Goal: Use online tool/utility: Utilize a website feature to perform a specific function

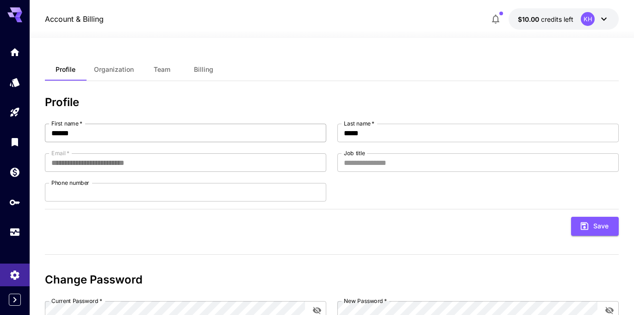
click at [158, 132] on input "******" at bounding box center [185, 133] width 281 height 19
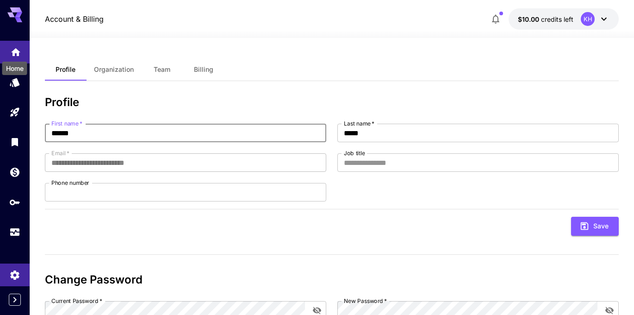
click at [13, 54] on icon "Home" at bounding box center [15, 49] width 11 height 11
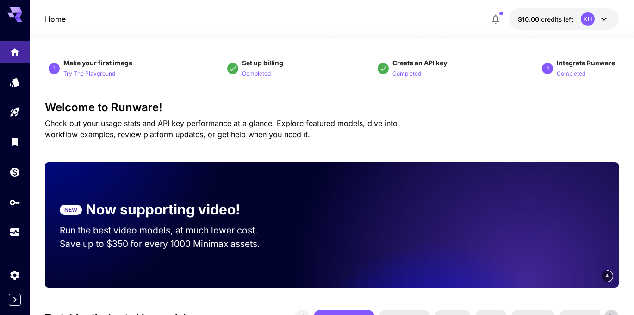
click at [572, 70] on p "Completed" at bounding box center [571, 73] width 29 height 9
click at [547, 68] on p "4" at bounding box center [547, 68] width 3 height 8
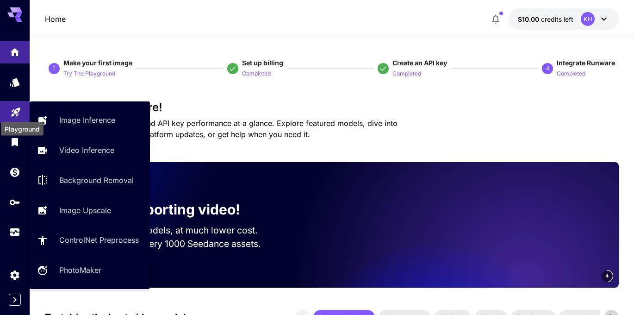
click at [11, 111] on icon "Playground" at bounding box center [15, 109] width 11 height 11
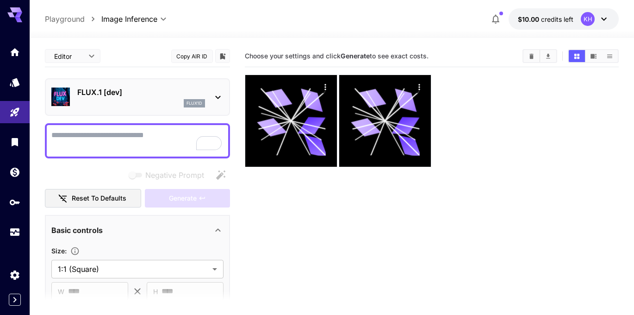
click at [189, 141] on textarea "Negative Prompt" at bounding box center [137, 141] width 172 height 22
click at [180, 104] on div "flux1d" at bounding box center [141, 103] width 128 height 8
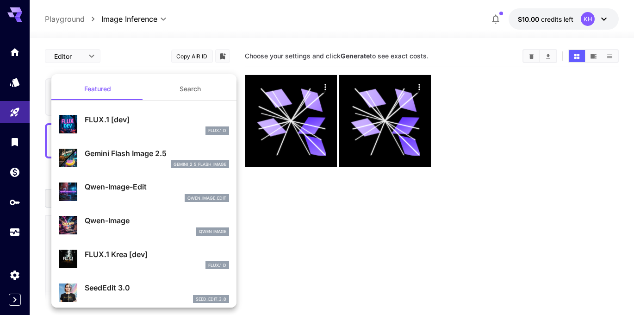
click at [183, 88] on button "Search" at bounding box center [190, 89] width 93 height 22
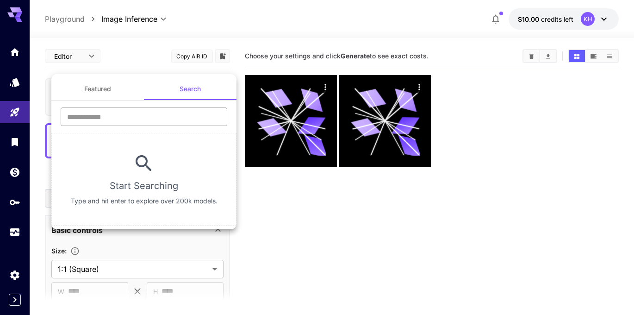
click at [146, 108] on input "text" at bounding box center [144, 116] width 167 height 19
type input "*****"
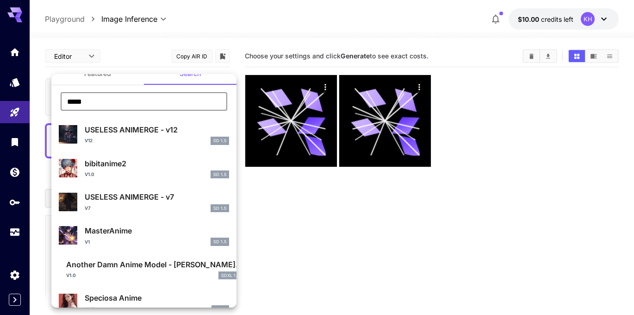
scroll to position [18, 0]
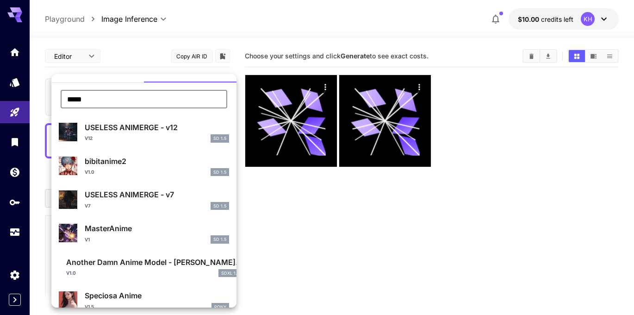
click at [113, 242] on div "V1 SD 1.5" at bounding box center [157, 239] width 144 height 8
type input "**********"
type input "***"
type input "**"
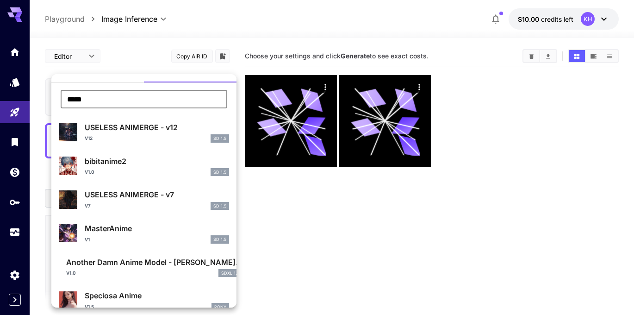
type input "*"
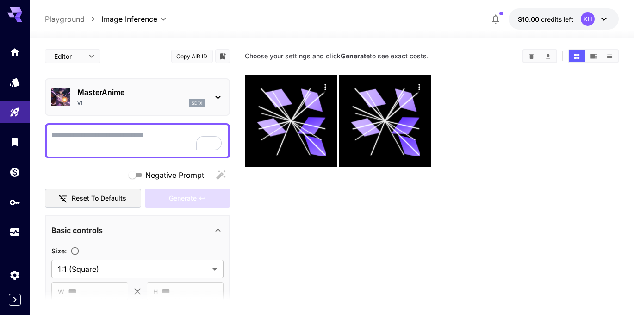
click at [115, 156] on div at bounding box center [137, 140] width 185 height 35
click at [119, 144] on textarea "Negative Prompt" at bounding box center [137, 141] width 172 height 22
paste textarea "**********"
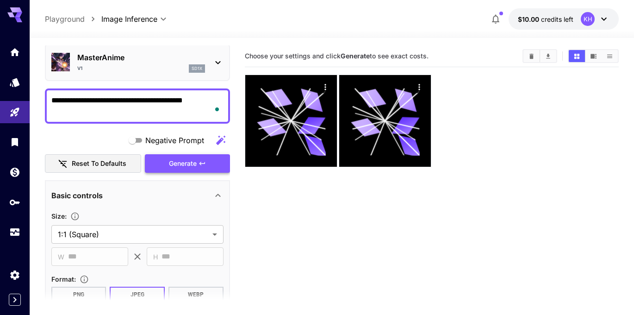
scroll to position [40, 0]
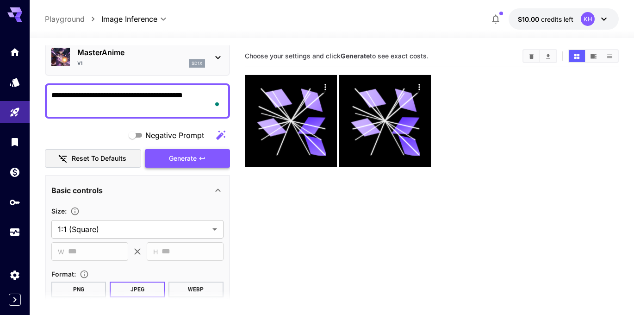
type textarea "**********"
click at [173, 149] on button "Generate" at bounding box center [187, 158] width 85 height 19
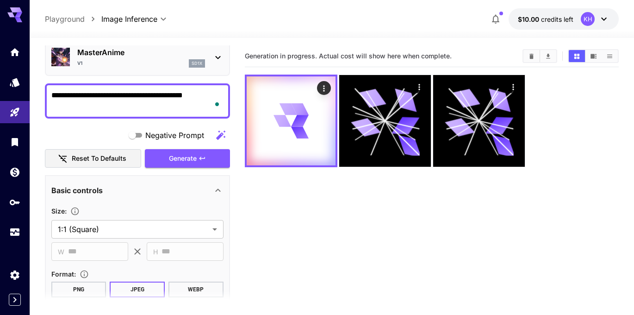
scroll to position [54, 0]
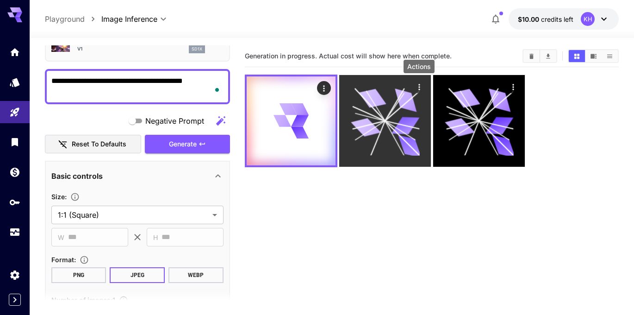
click at [417, 89] on icon "Actions" at bounding box center [418, 86] width 9 height 9
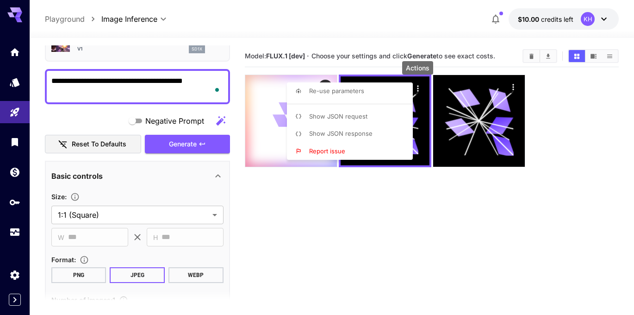
click at [354, 202] on div at bounding box center [317, 157] width 634 height 315
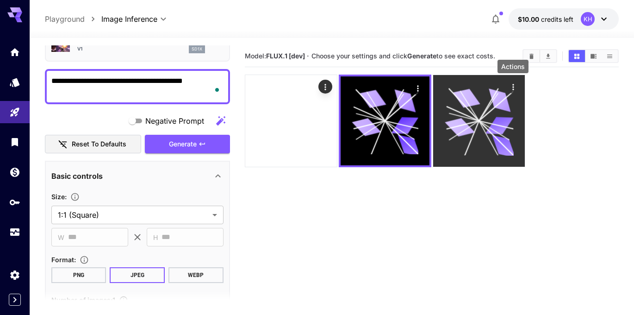
click at [511, 84] on icon "Actions" at bounding box center [512, 86] width 9 height 9
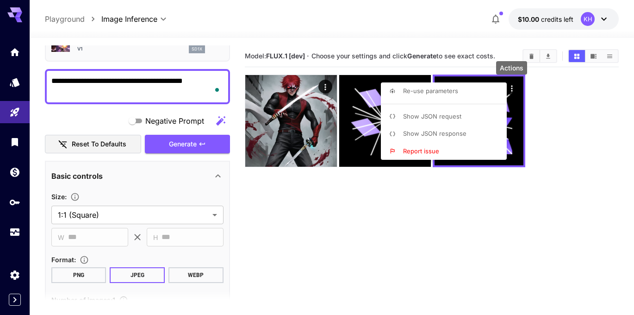
click at [348, 230] on div at bounding box center [317, 157] width 634 height 315
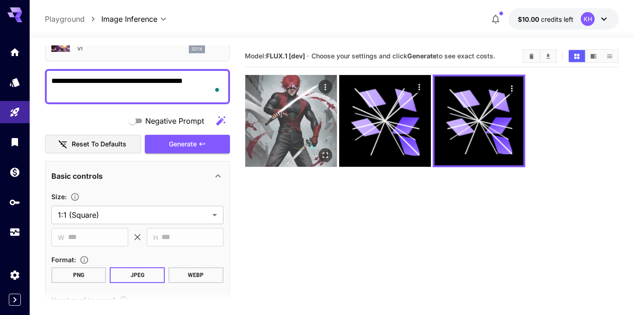
click at [294, 135] on img at bounding box center [291, 121] width 92 height 92
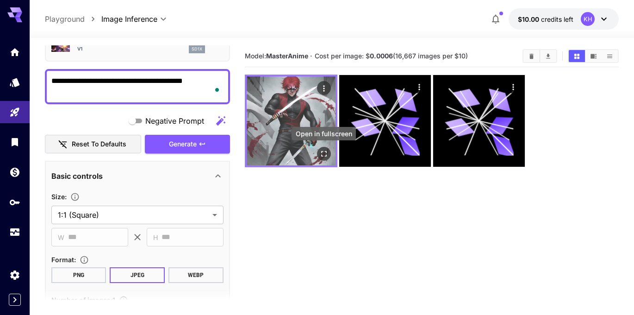
click at [327, 150] on icon "Open in fullscreen" at bounding box center [323, 153] width 9 height 9
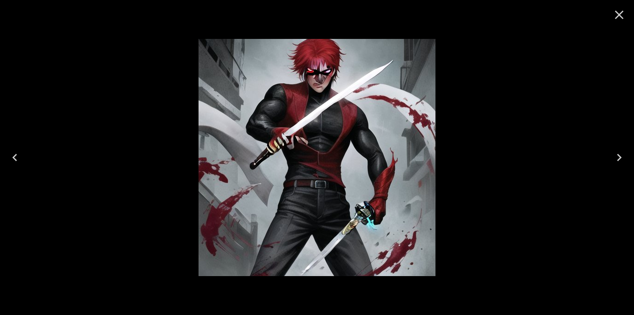
click at [621, 15] on icon "Close" at bounding box center [619, 14] width 15 height 15
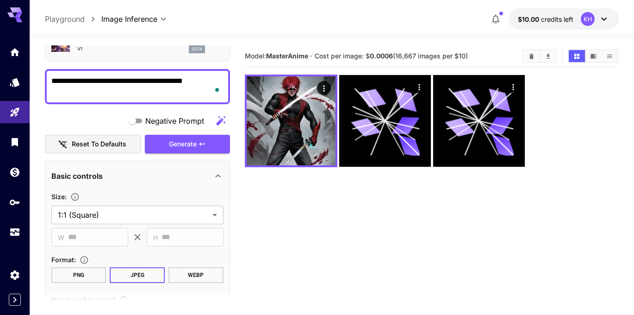
click at [385, 237] on section "Model: MasterAnime · Cost per image: $ 0.0006 (16,667 images per $10)" at bounding box center [432, 202] width 374 height 315
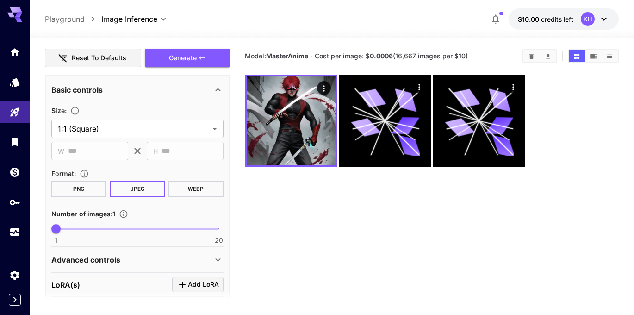
scroll to position [0, 0]
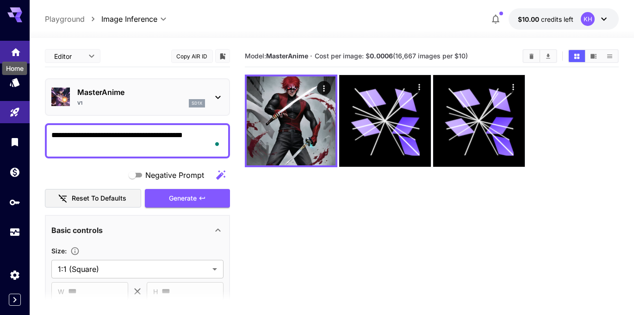
click at [19, 50] on icon "Home" at bounding box center [15, 49] width 11 height 11
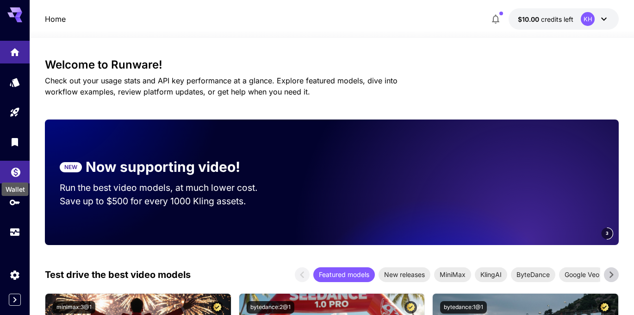
click at [14, 174] on icon "Wallet" at bounding box center [15, 169] width 11 height 11
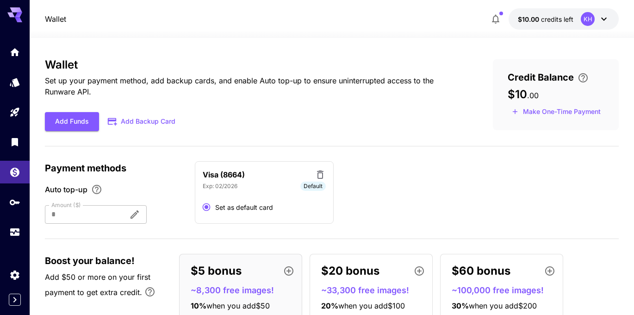
scroll to position [32, 0]
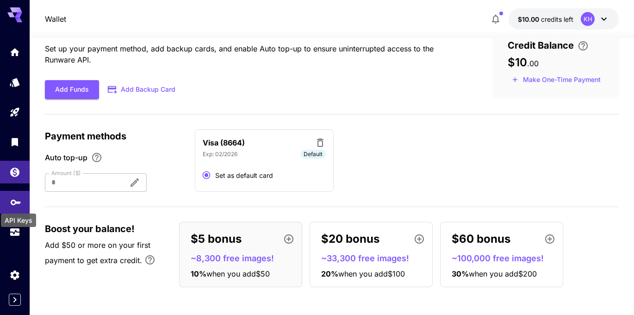
click at [12, 198] on icon "API Keys" at bounding box center [16, 199] width 10 height 6
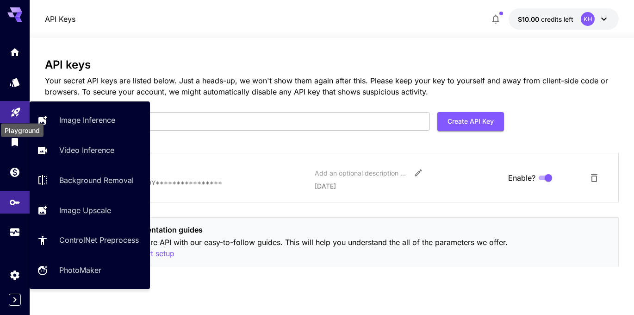
click at [16, 114] on icon "Playground" at bounding box center [15, 109] width 11 height 11
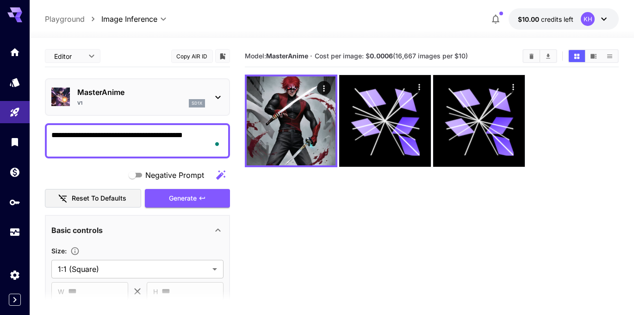
click at [140, 99] on div "V1 sd1x" at bounding box center [141, 103] width 128 height 8
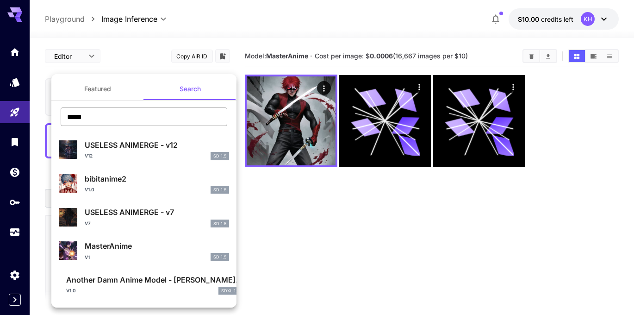
click at [118, 118] on input "*****" at bounding box center [144, 116] width 167 height 19
paste input "***"
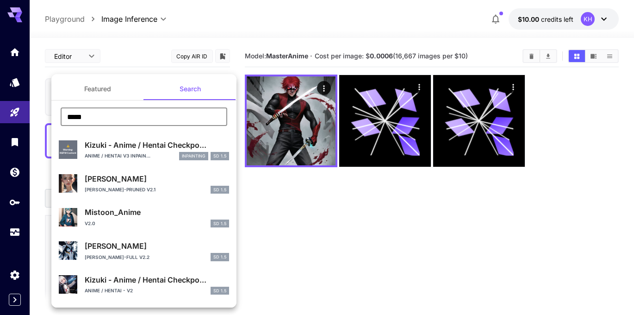
click at [110, 117] on input "*****" at bounding box center [144, 116] width 167 height 19
type input "**********"
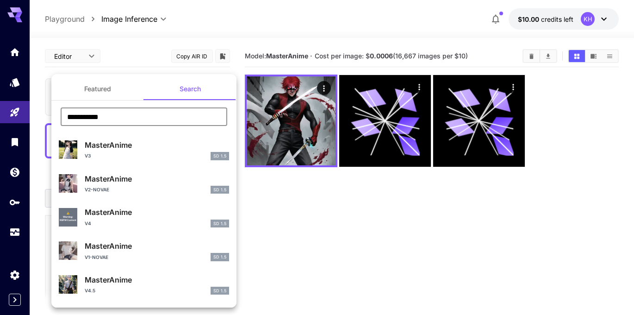
click at [236, 21] on div at bounding box center [317, 157] width 634 height 315
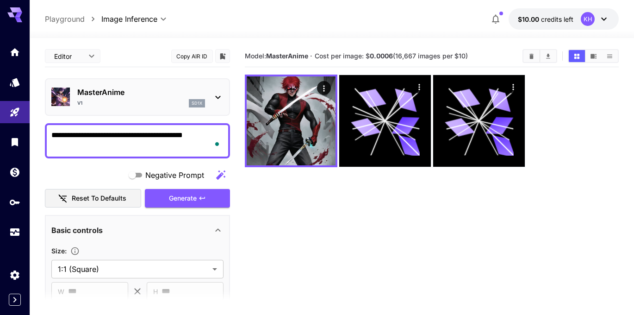
click at [226, 93] on div "MasterAnime V1 sd1x" at bounding box center [137, 96] width 185 height 37
click at [220, 95] on icon at bounding box center [217, 97] width 11 height 11
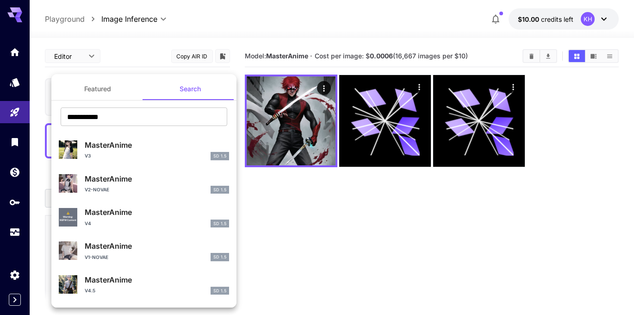
click at [151, 38] on div at bounding box center [317, 157] width 634 height 315
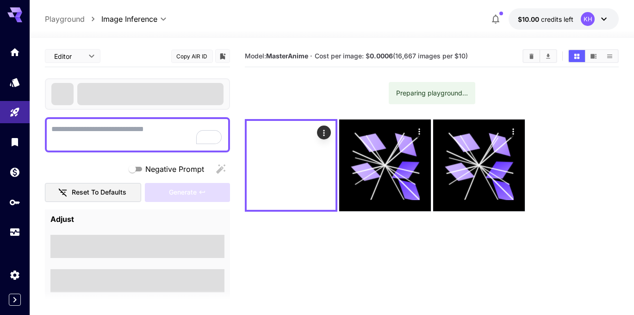
click at [14, 20] on icon at bounding box center [14, 14] width 15 height 15
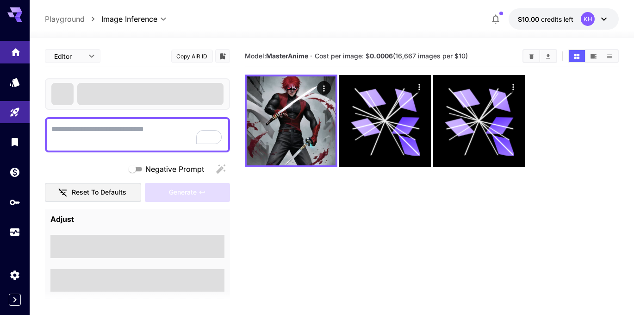
click at [12, 52] on icon "Home" at bounding box center [15, 49] width 11 height 11
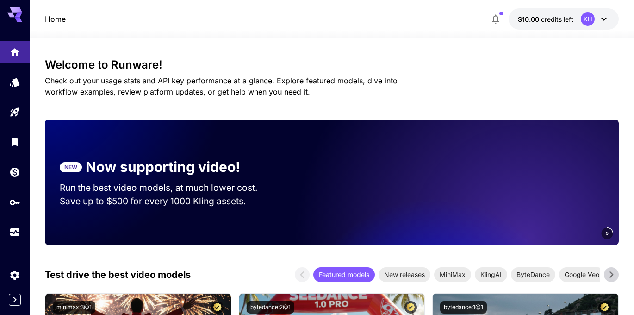
click at [267, 93] on span "Check out your usage stats and API key performance at a glance. Explore feature…" at bounding box center [221, 86] width 353 height 20
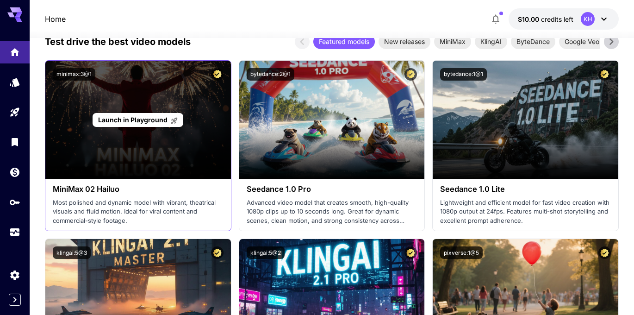
scroll to position [198, 0]
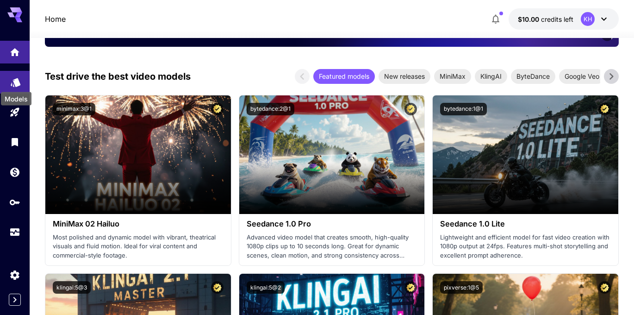
click at [12, 82] on icon "Models" at bounding box center [15, 79] width 11 height 11
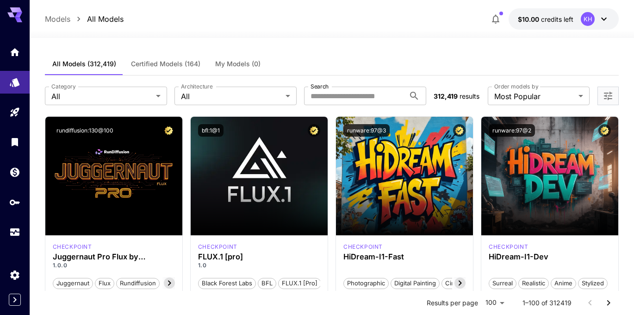
click at [305, 107] on div "**********" at bounding box center [332, 95] width 574 height 41
click at [320, 100] on input "Search" at bounding box center [354, 96] width 101 height 19
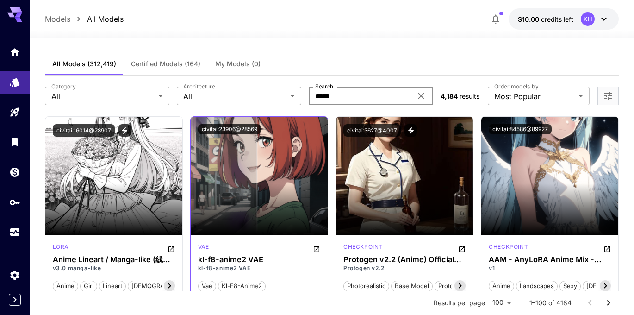
click at [245, 264] on p "kl-f8-anime2 VAE" at bounding box center [259, 268] width 122 height 8
click at [317, 247] on icon "Open in CivitAI" at bounding box center [316, 248] width 7 height 7
click at [306, 53] on div "All Models (312,419) Certified Models (164) My Models (0)" at bounding box center [332, 64] width 574 height 23
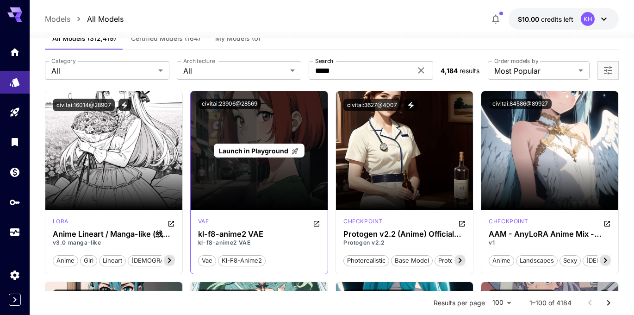
scroll to position [21, 0]
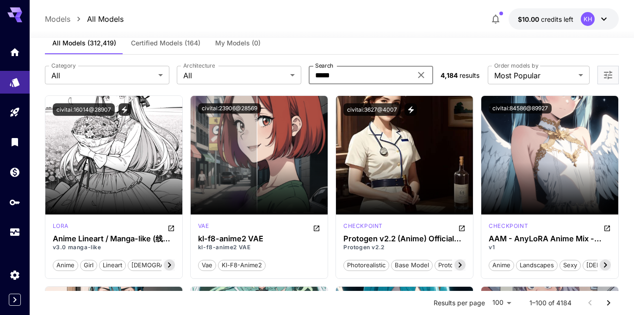
click at [317, 71] on input "*****" at bounding box center [360, 75] width 103 height 19
type input "**********"
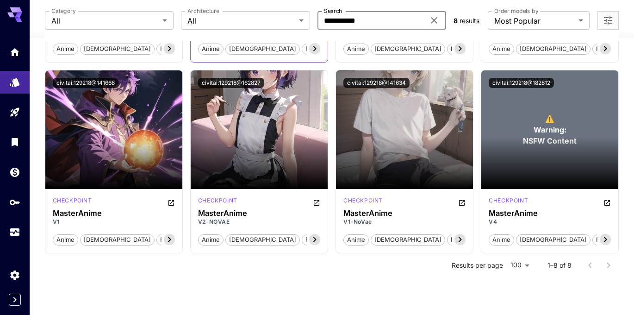
scroll to position [240, 0]
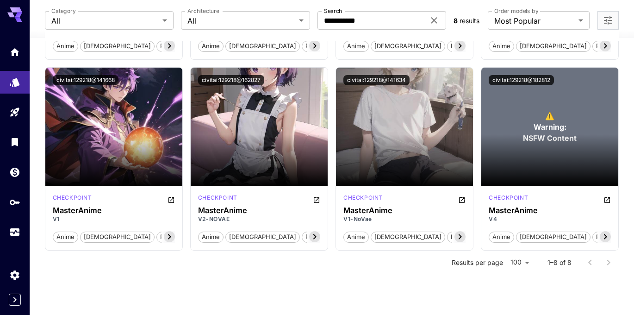
click at [294, 282] on div "Launch in Playground civitai:129218@204697 checkpoint MasterAnime Vanilla anime…" at bounding box center [332, 95] width 574 height 439
click at [16, 50] on icon "Home" at bounding box center [15, 49] width 9 height 8
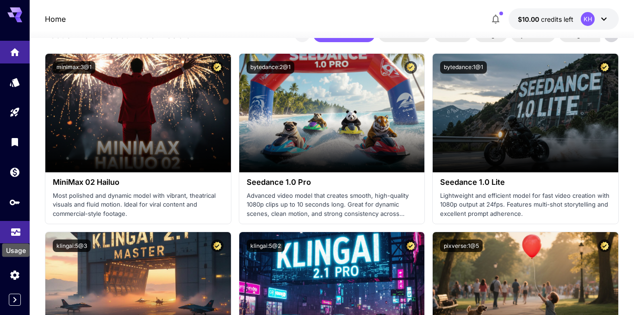
click at [12, 230] on icon "Usage" at bounding box center [15, 227] width 9 height 5
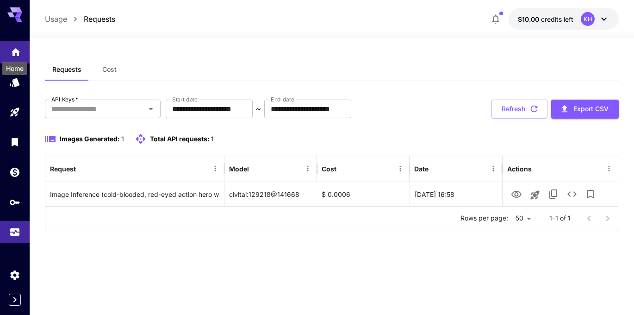
click at [16, 51] on icon "Home" at bounding box center [15, 49] width 11 height 11
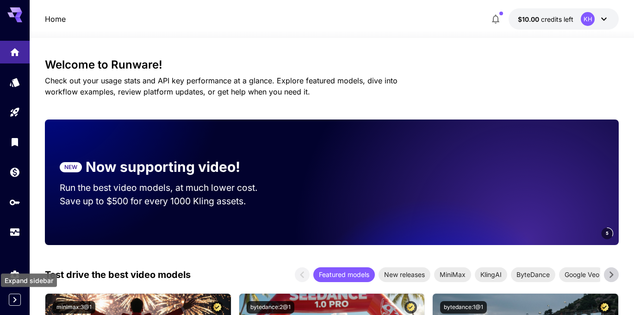
click at [16, 299] on icon "Expand sidebar" at bounding box center [14, 300] width 3 height 6
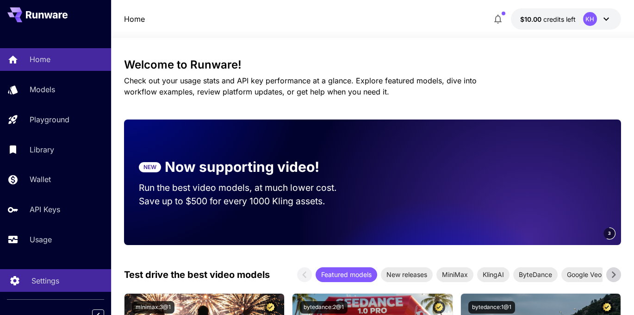
click at [25, 280] on link "Settings" at bounding box center [55, 280] width 111 height 23
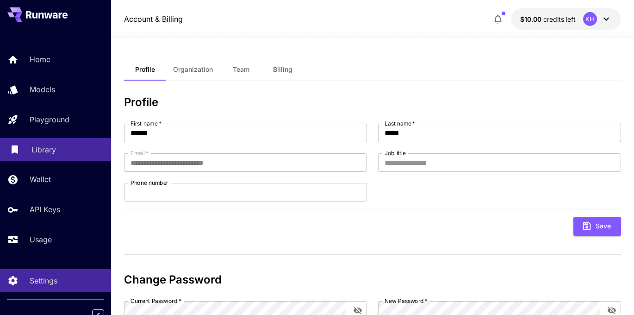
click at [39, 154] on p "Library" at bounding box center [43, 149] width 25 height 11
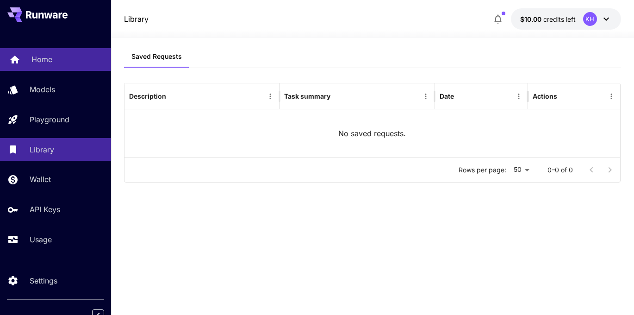
click at [48, 56] on p "Home" at bounding box center [41, 59] width 21 height 11
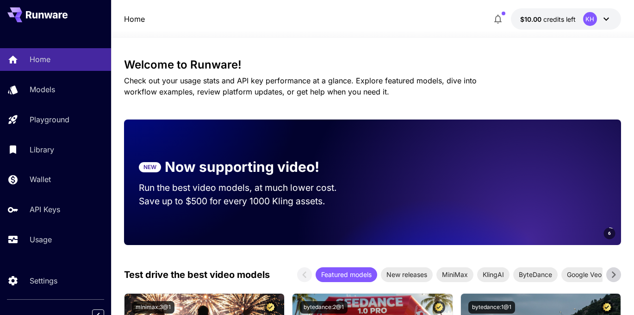
click at [607, 23] on icon at bounding box center [606, 18] width 11 height 11
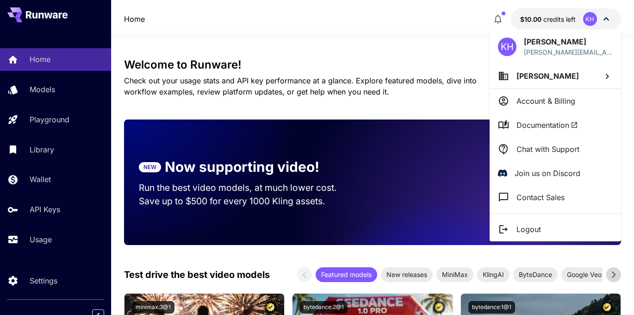
click at [573, 119] on span "Documentation" at bounding box center [547, 124] width 62 height 11
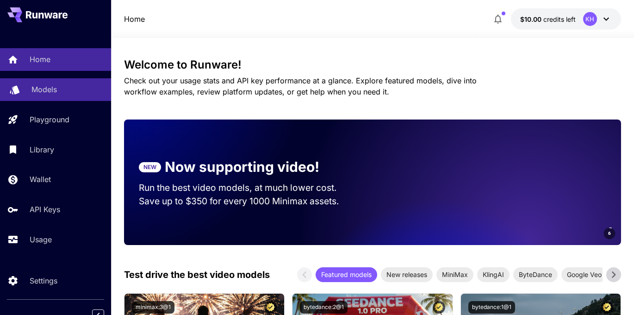
click at [47, 88] on p "Models" at bounding box center [43, 89] width 25 height 11
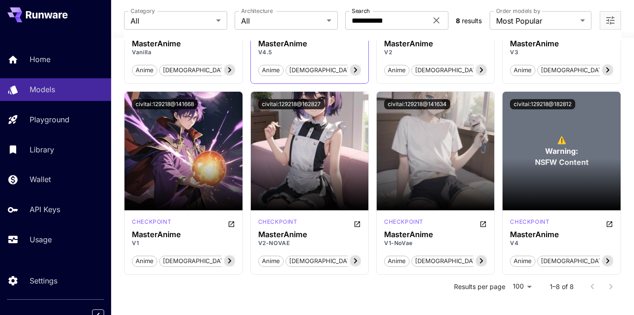
scroll to position [240, 0]
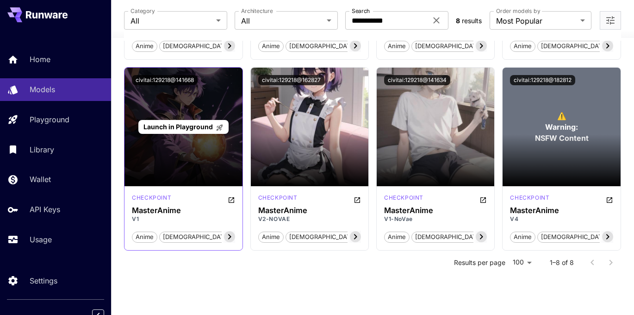
click at [159, 149] on div "Launch in Playground" at bounding box center [183, 127] width 118 height 118
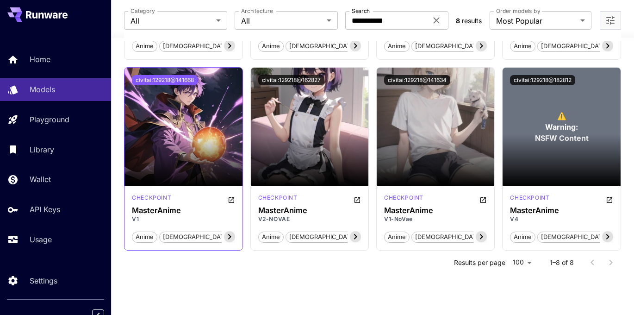
click at [163, 78] on button "civitai:129218@141668" at bounding box center [165, 80] width 66 height 10
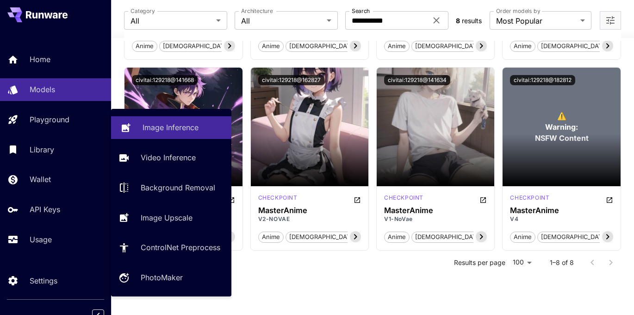
click at [184, 129] on p "Image Inference" at bounding box center [171, 127] width 56 height 11
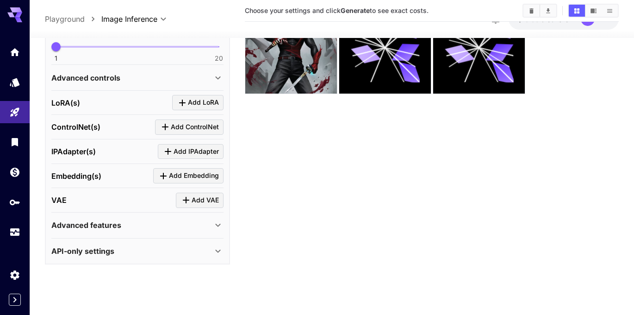
scroll to position [296, 0]
click at [104, 259] on div "API-only settings" at bounding box center [137, 251] width 172 height 22
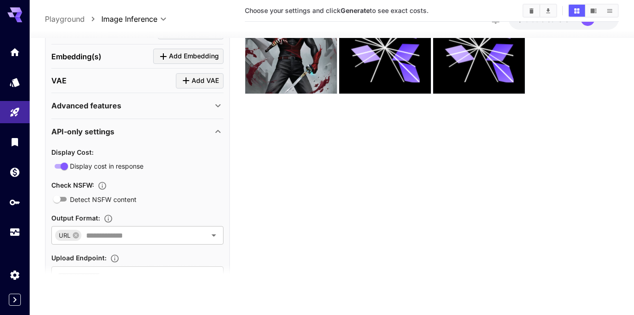
scroll to position [454, 0]
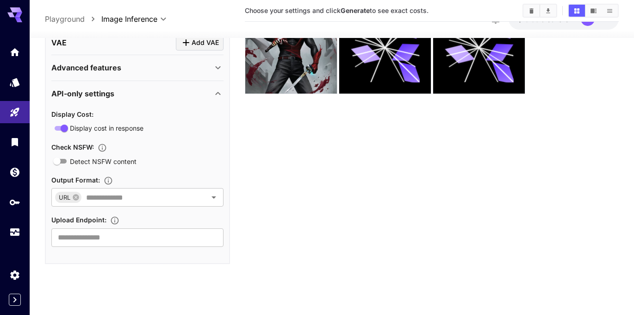
click at [146, 103] on div "API-only settings" at bounding box center [137, 93] width 172 height 22
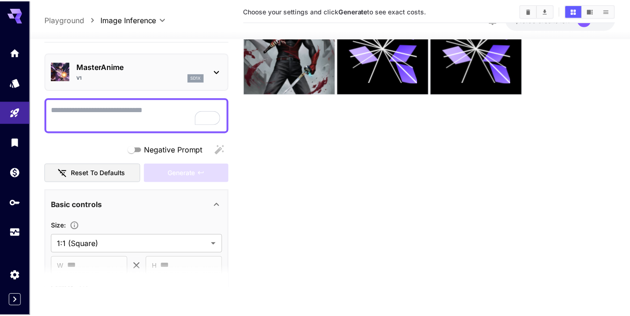
scroll to position [0, 0]
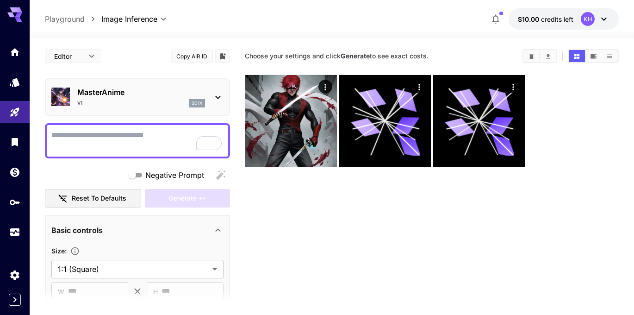
click at [196, 53] on button "Copy AIR ID" at bounding box center [192, 56] width 42 height 13
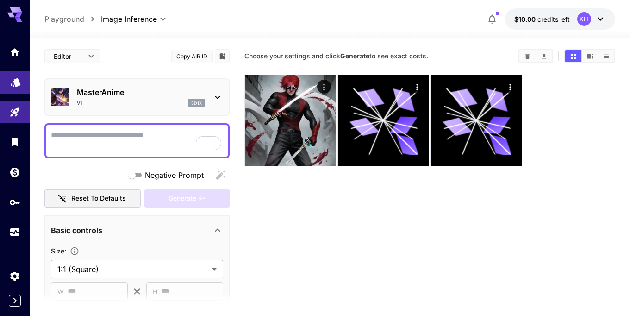
click at [19, 75] on icon "Models" at bounding box center [15, 79] width 11 height 11
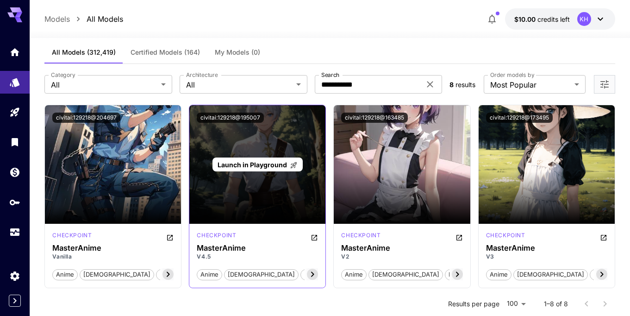
scroll to position [12, 0]
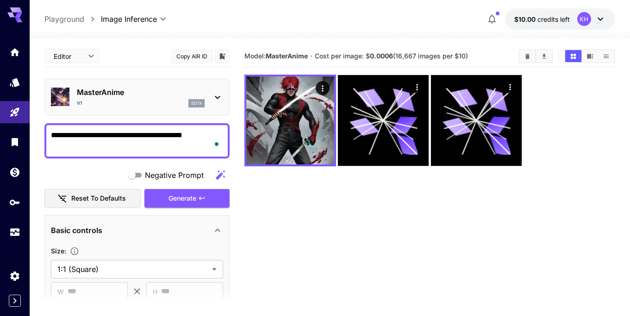
click at [194, 56] on button "Copy AIR ID" at bounding box center [192, 56] width 42 height 13
click at [222, 97] on icon at bounding box center [217, 97] width 11 height 11
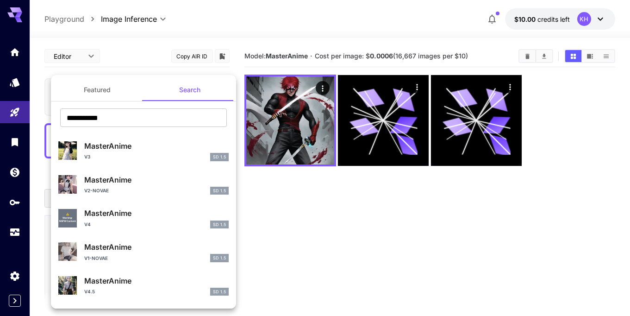
click at [148, 128] on div "**********" at bounding box center [143, 120] width 185 height 25
click at [106, 93] on button "Featured" at bounding box center [97, 90] width 93 height 22
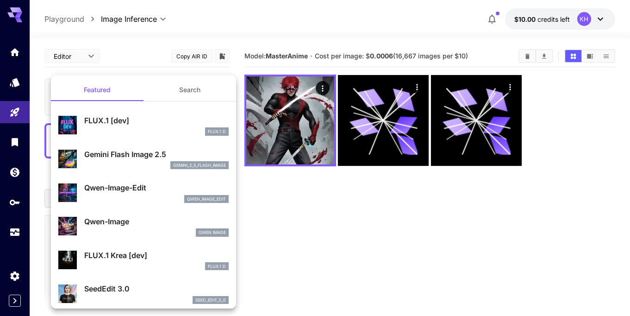
click at [193, 86] on button "Search" at bounding box center [189, 90] width 93 height 22
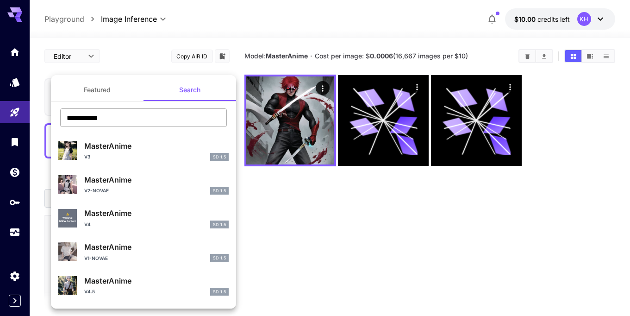
click at [109, 119] on input "**********" at bounding box center [143, 117] width 167 height 19
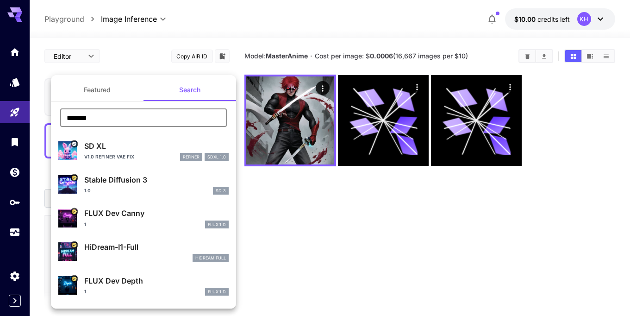
type input "*******"
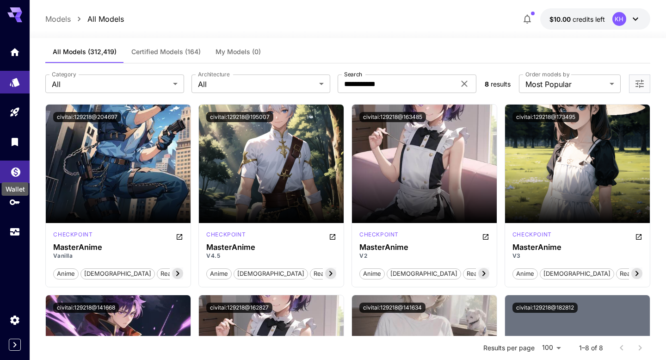
click at [14, 171] on icon "Wallet" at bounding box center [15, 169] width 11 height 11
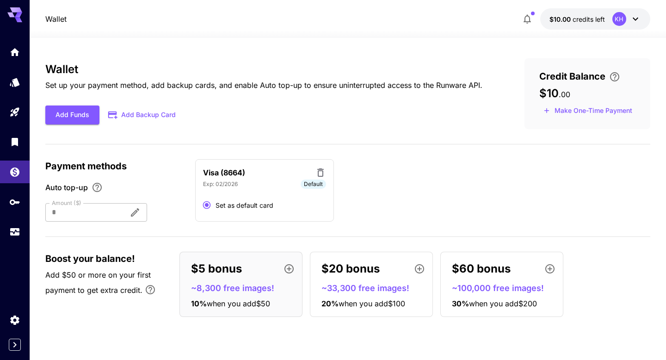
click at [547, 96] on span "$10" at bounding box center [549, 93] width 19 height 13
click at [373, 114] on div "Add Funds Add Backup Card" at bounding box center [263, 115] width 437 height 19
click at [13, 238] on div "Usage" at bounding box center [14, 246] width 29 height 21
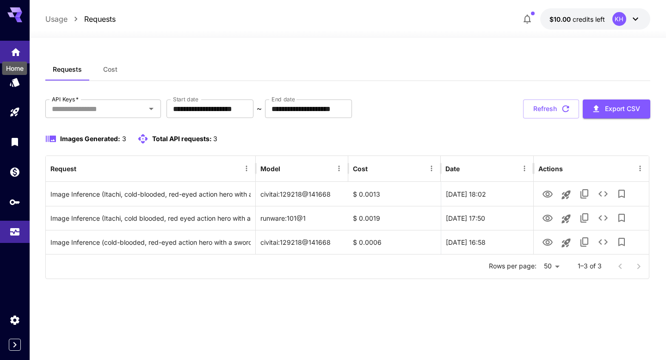
click at [16, 55] on div "Home" at bounding box center [14, 65] width 27 height 21
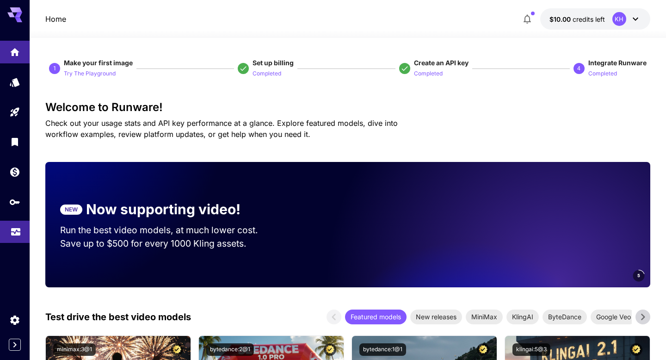
click at [14, 233] on icon "Usage" at bounding box center [15, 230] width 9 height 5
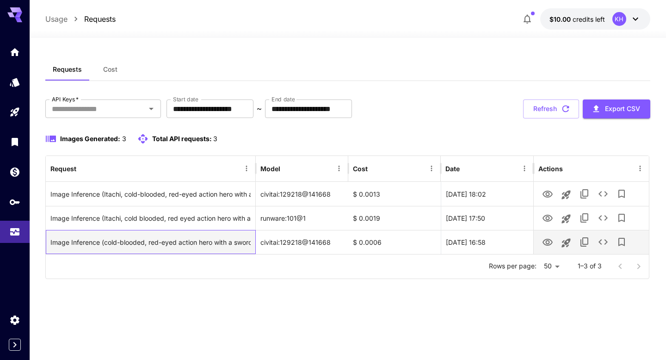
drag, startPoint x: 51, startPoint y: 241, endPoint x: 516, endPoint y: 242, distance: 465.5
click at [516, 242] on div "Image Inference (cold-blooded, red-eyed action hero with a sword) civitai:12921…" at bounding box center [347, 242] width 603 height 24
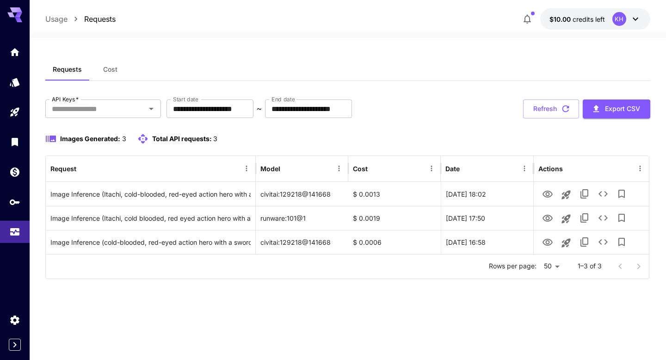
click at [410, 293] on div "**********" at bounding box center [347, 198] width 605 height 281
